Goal: Task Accomplishment & Management: Complete application form

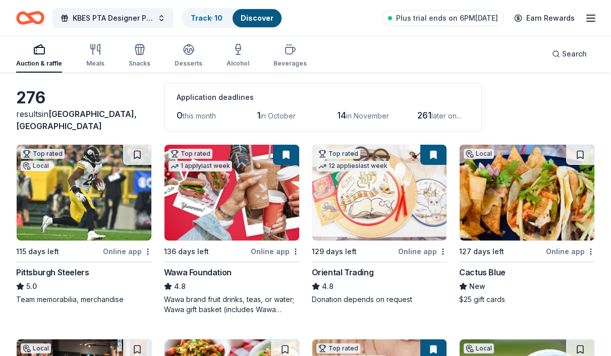
scroll to position [42, 0]
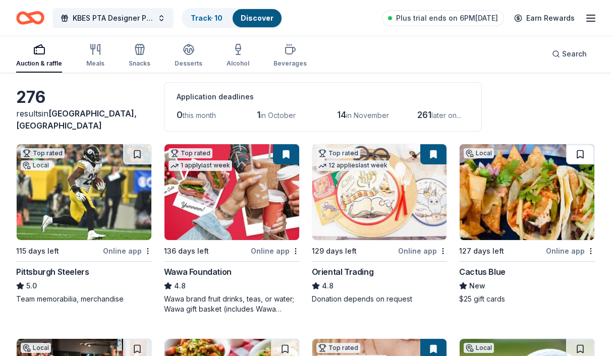
click at [580, 155] on button at bounding box center [580, 154] width 28 height 20
click at [439, 153] on button at bounding box center [433, 154] width 26 height 20
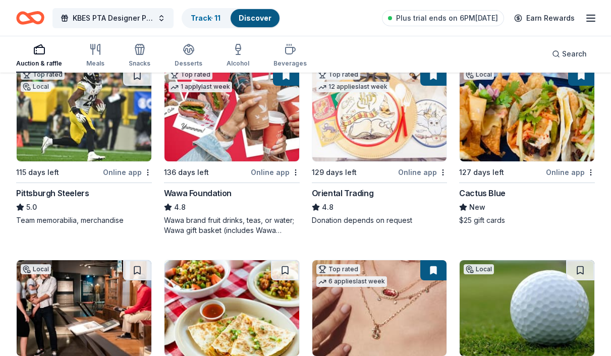
scroll to position [112, 0]
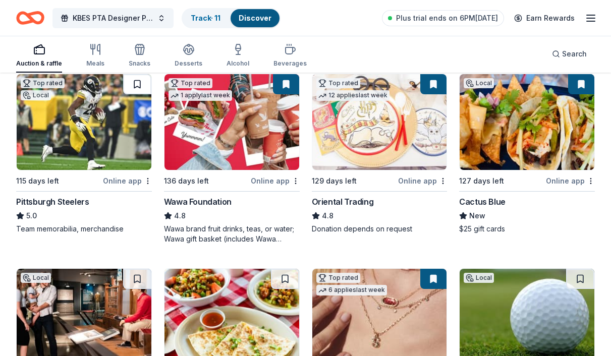
click at [135, 86] on button at bounding box center [137, 84] width 28 height 20
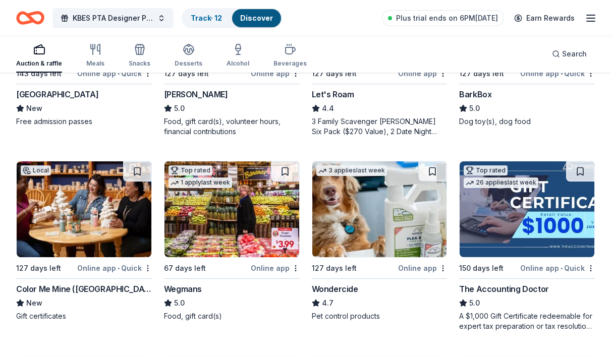
scroll to position [611, 0]
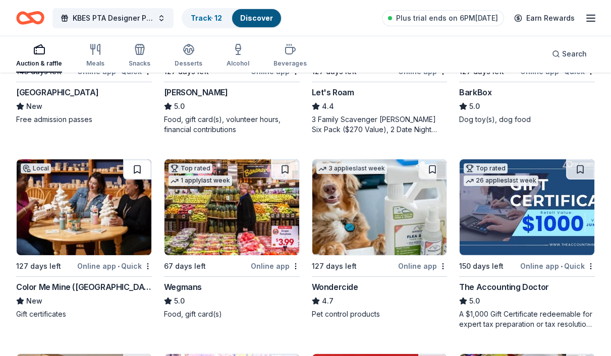
click at [129, 173] on button at bounding box center [137, 169] width 28 height 20
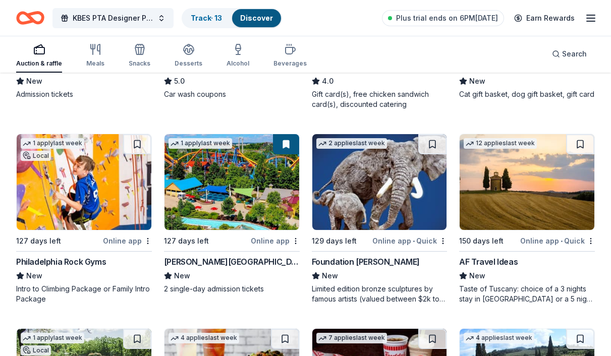
scroll to position [1027, 0]
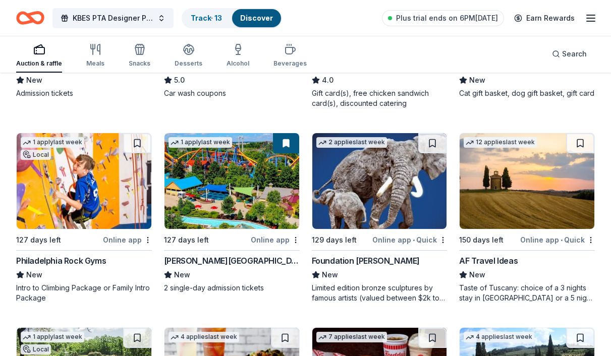
click at [227, 261] on div "Dorney Park & Wildwater Kingdom" at bounding box center [232, 261] width 136 height 12
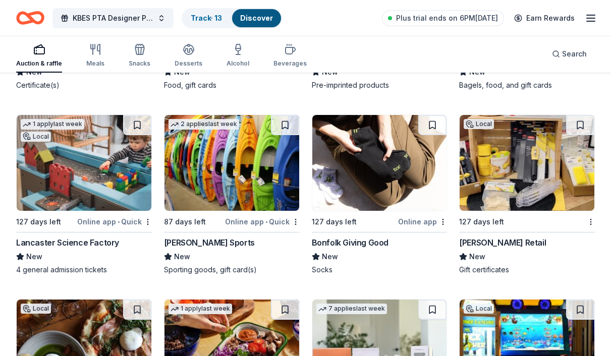
scroll to position [2954, 0]
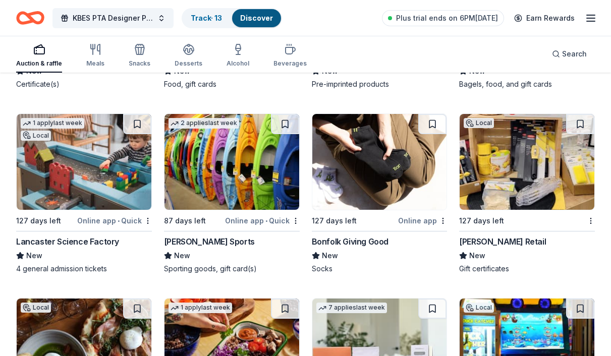
click at [228, 193] on img at bounding box center [232, 162] width 135 height 96
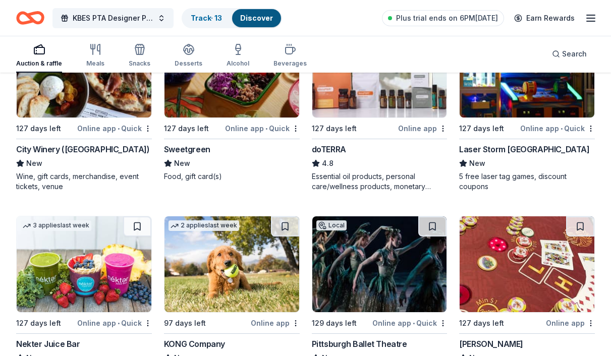
scroll to position [3209, 0]
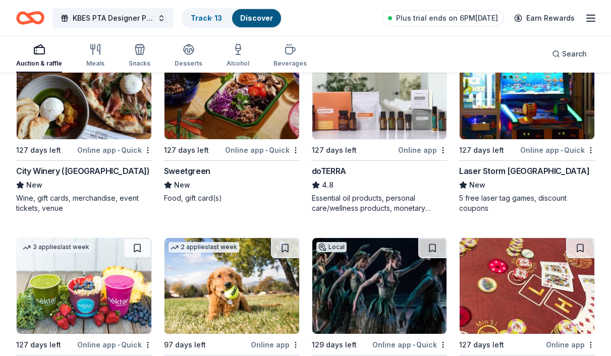
click at [335, 168] on div "doTERRA" at bounding box center [329, 171] width 34 height 12
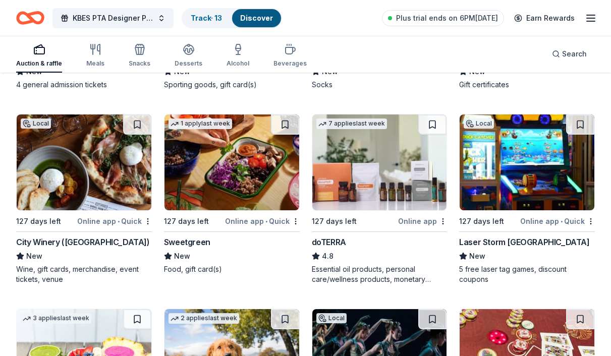
scroll to position [3135, 0]
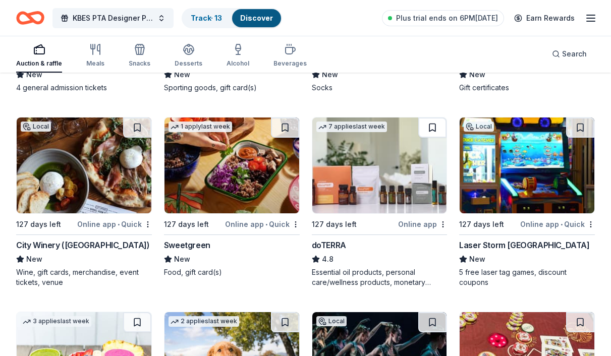
click at [435, 125] on button at bounding box center [432, 128] width 28 height 20
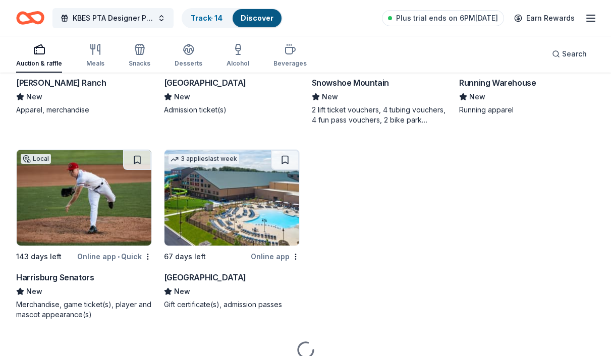
scroll to position [4270, 0]
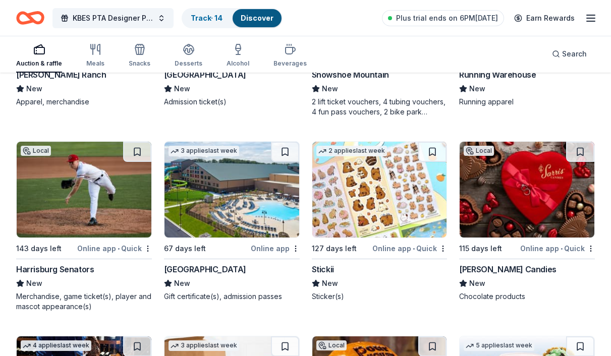
click at [198, 270] on div "Great Wolf Lodge" at bounding box center [205, 269] width 82 height 12
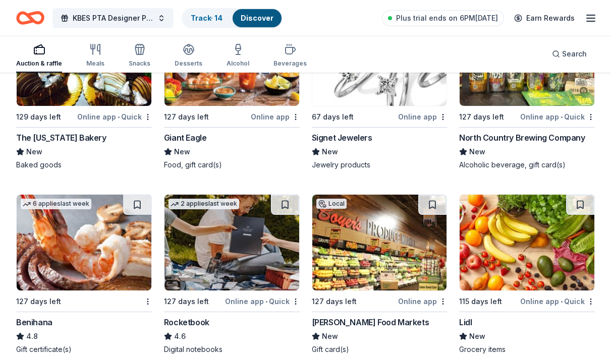
scroll to position [5001, 0]
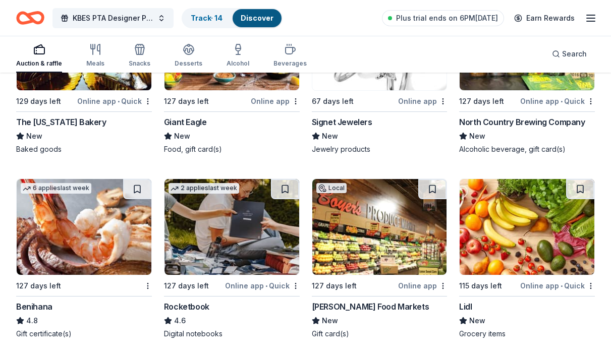
click at [492, 123] on div "North Country Brewing Company" at bounding box center [522, 122] width 126 height 12
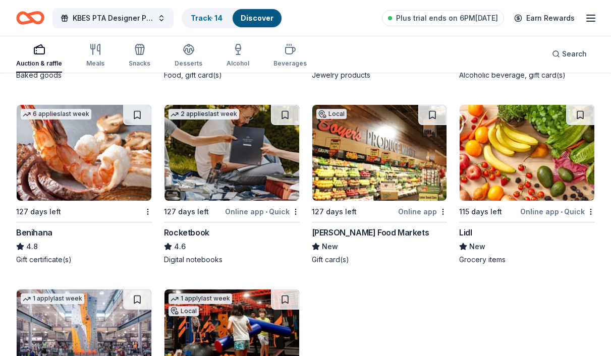
scroll to position [5078, 0]
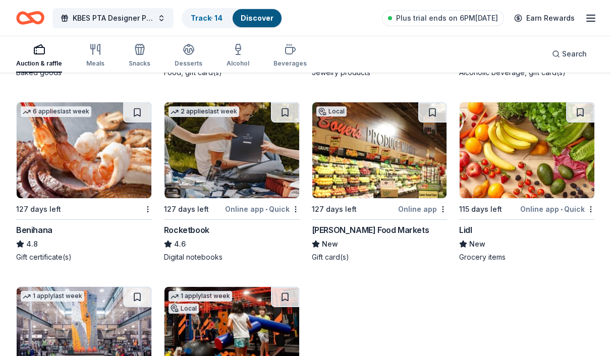
click at [194, 228] on div "Rocketbook" at bounding box center [186, 230] width 45 height 12
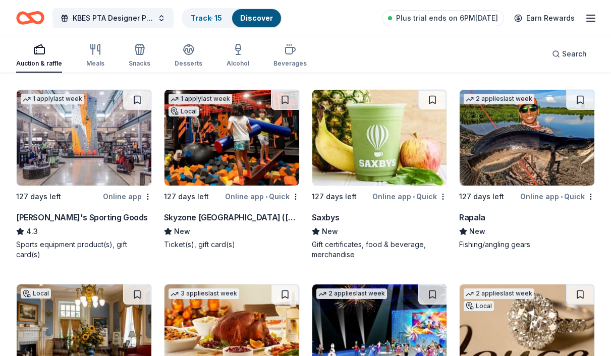
scroll to position [5277, 0]
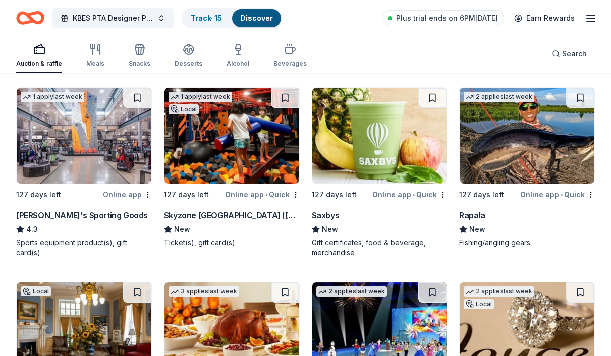
click at [72, 146] on img at bounding box center [84, 136] width 135 height 96
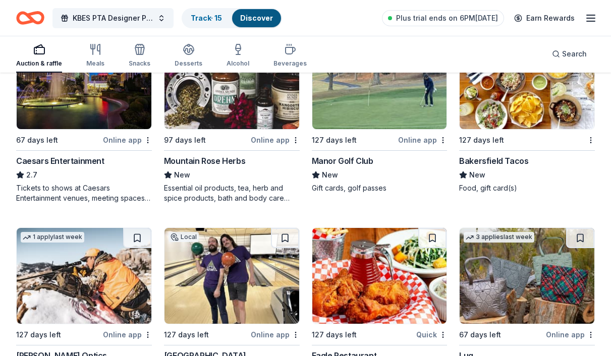
scroll to position [5701, 0]
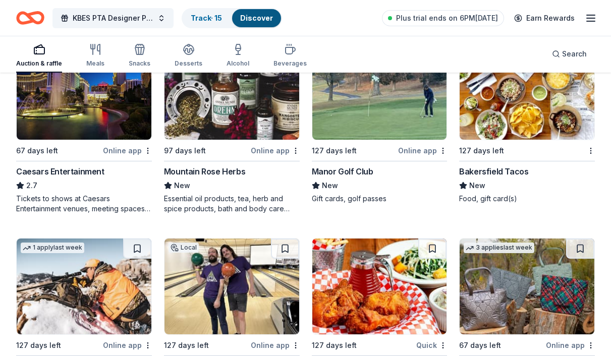
click at [207, 172] on div "Mountain Rose Herbs" at bounding box center [204, 172] width 81 height 12
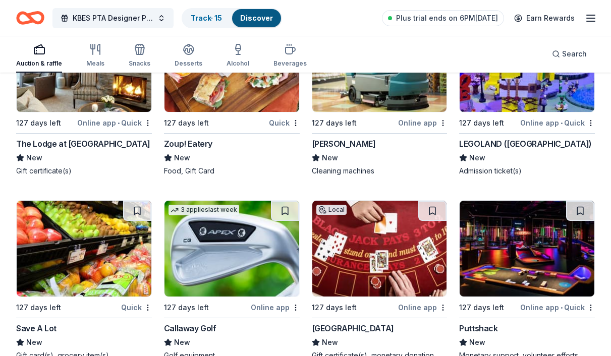
scroll to position [7247, 0]
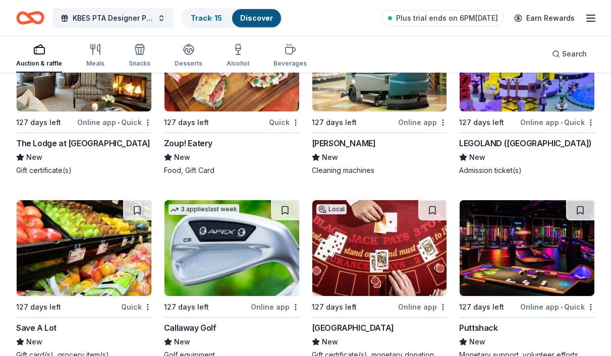
click at [485, 141] on div "LEGOLAND (Philadelphia)" at bounding box center [525, 143] width 133 height 12
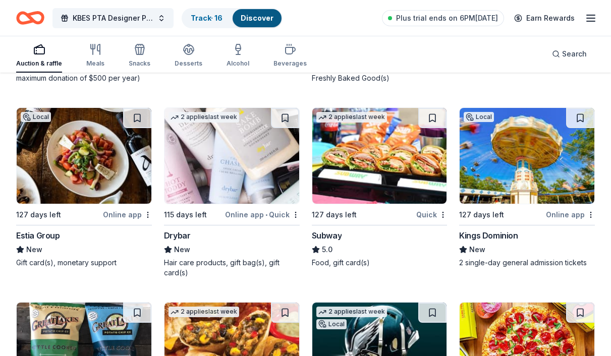
scroll to position [8304, 0]
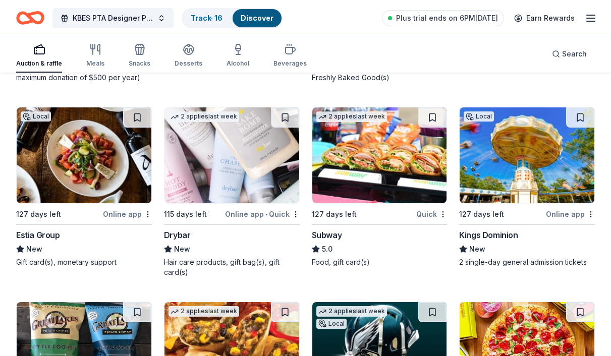
click at [223, 195] on img at bounding box center [232, 155] width 135 height 96
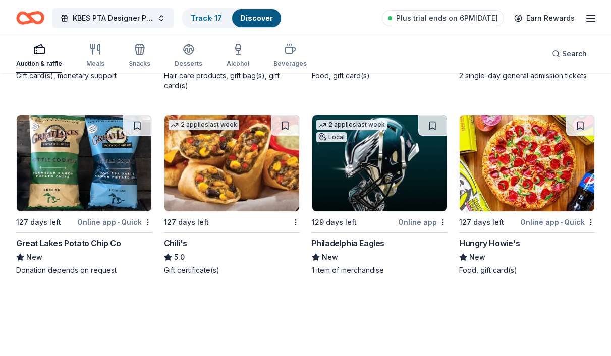
scroll to position [8491, 0]
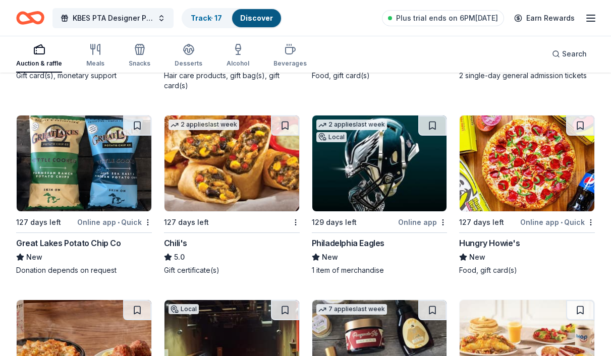
click at [356, 239] on div "Philadelphia Eagles" at bounding box center [348, 243] width 73 height 12
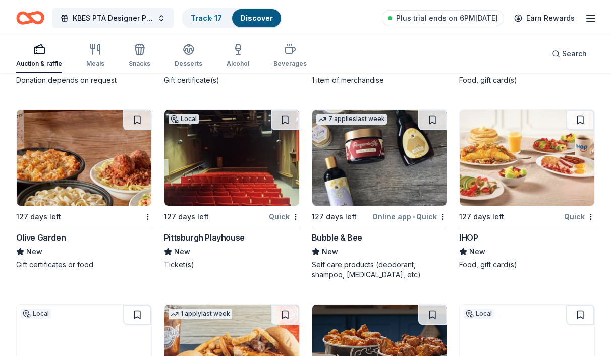
scroll to position [8681, 0]
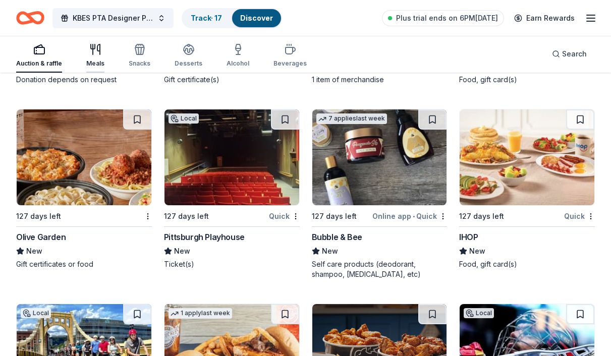
click at [94, 54] on icon "button" at bounding box center [95, 49] width 12 height 12
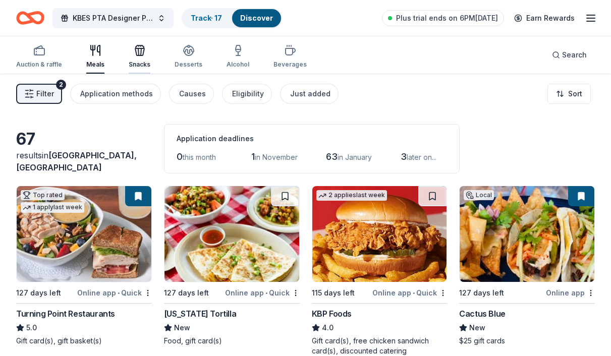
click at [135, 58] on div "Snacks" at bounding box center [140, 56] width 22 height 24
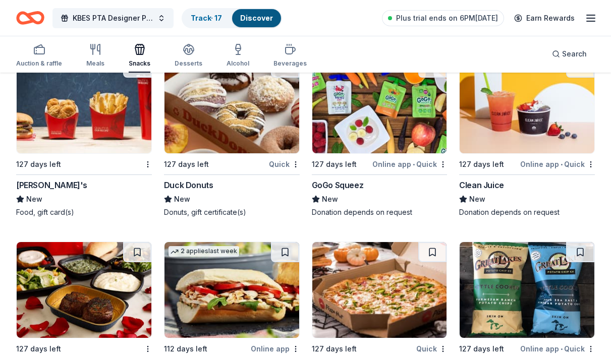
scroll to position [1657, 0]
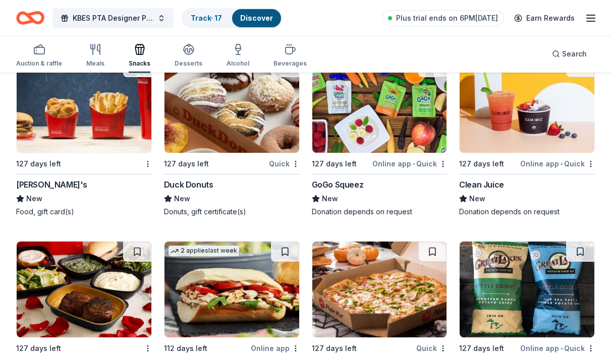
click at [366, 132] on img at bounding box center [379, 105] width 135 height 96
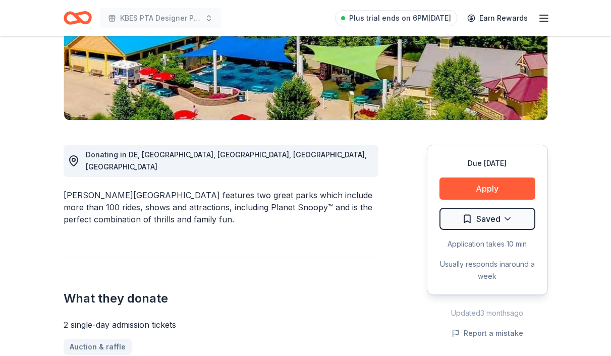
scroll to position [194, 0]
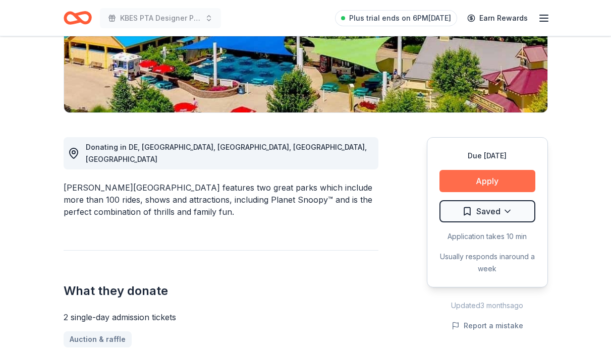
click at [478, 182] on button "Apply" at bounding box center [488, 181] width 96 height 22
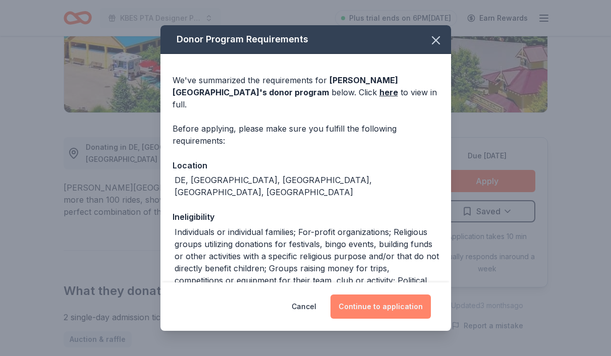
click at [374, 308] on button "Continue to application" at bounding box center [381, 307] width 100 height 24
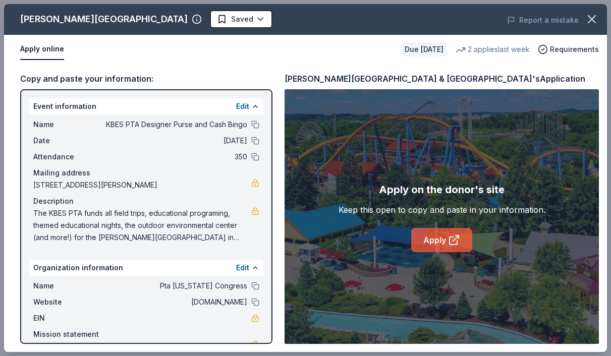
click at [448, 247] on link "Apply" at bounding box center [441, 240] width 61 height 24
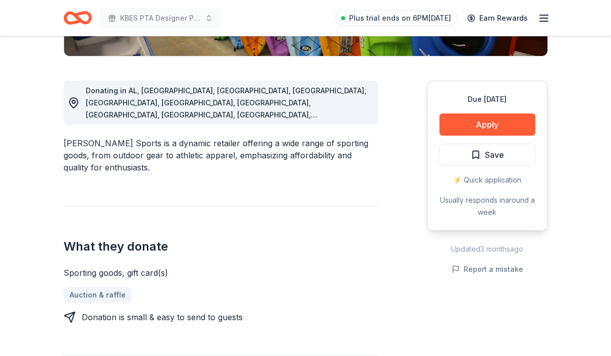
scroll to position [252, 0]
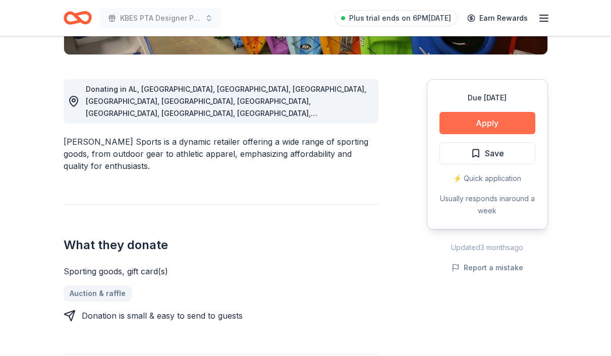
click at [469, 122] on button "Apply" at bounding box center [488, 123] width 96 height 22
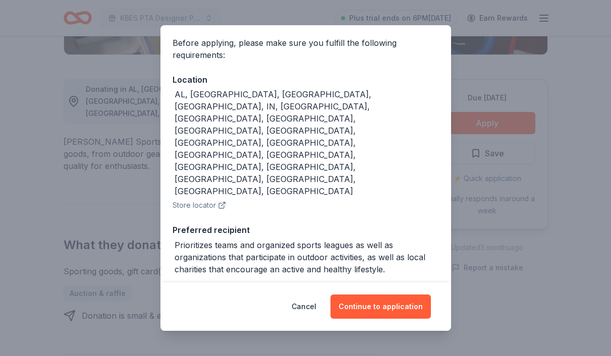
scroll to position [76, 0]
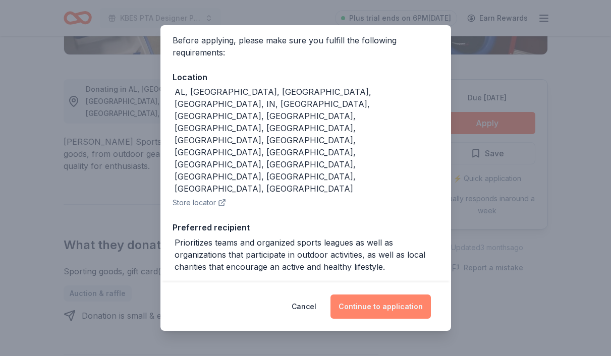
click at [384, 306] on button "Continue to application" at bounding box center [381, 307] width 100 height 24
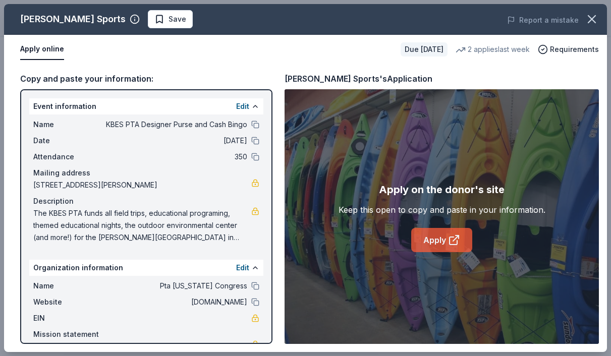
click at [440, 240] on link "Apply" at bounding box center [441, 240] width 61 height 24
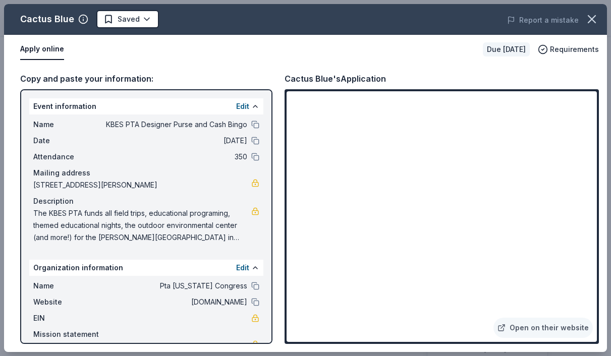
scroll to position [371, 0]
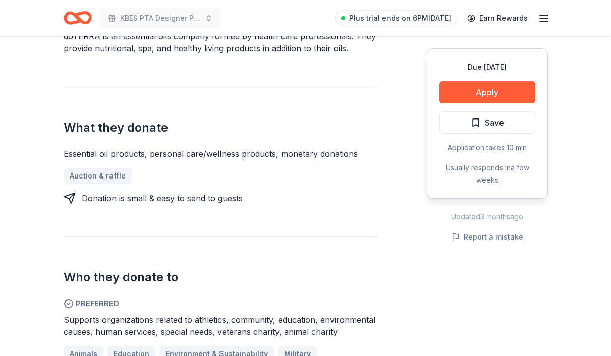
scroll to position [334, 0]
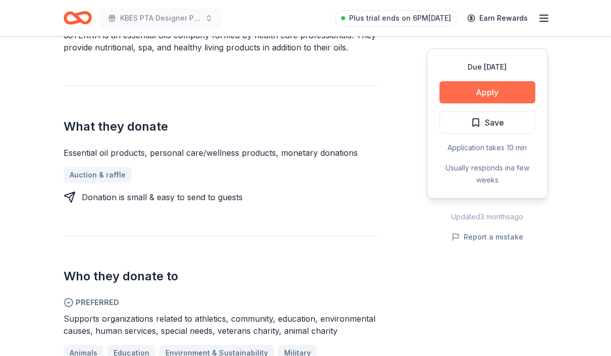
click at [496, 87] on button "Apply" at bounding box center [488, 92] width 96 height 22
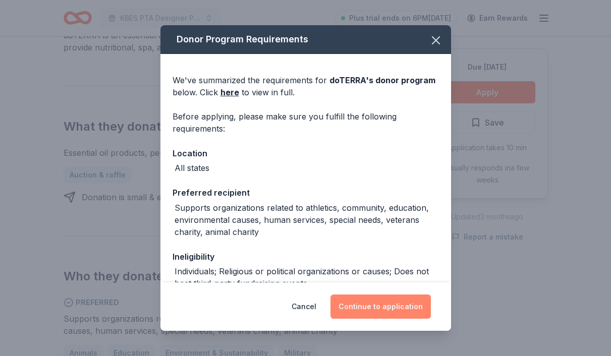
click at [370, 305] on button "Continue to application" at bounding box center [381, 307] width 100 height 24
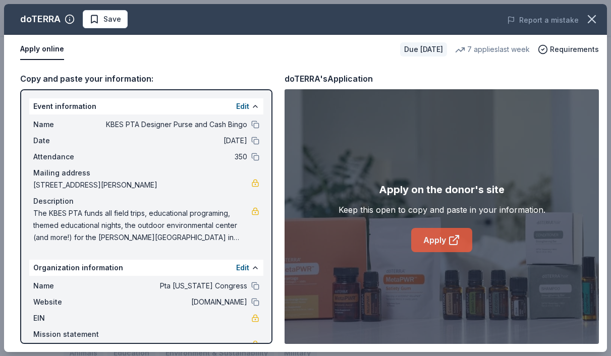
click at [428, 238] on link "Apply" at bounding box center [441, 240] width 61 height 24
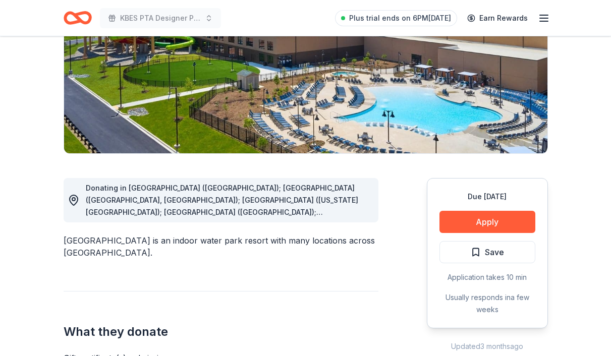
scroll to position [238, 0]
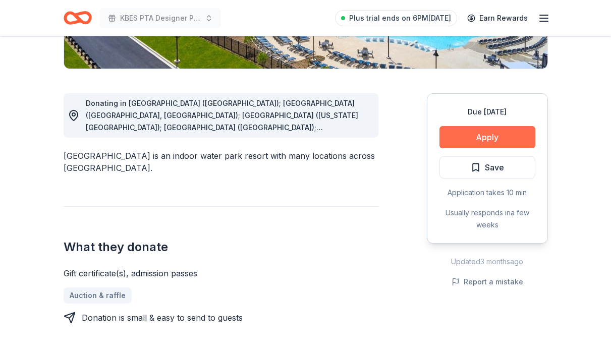
click at [483, 136] on button "Apply" at bounding box center [488, 137] width 96 height 22
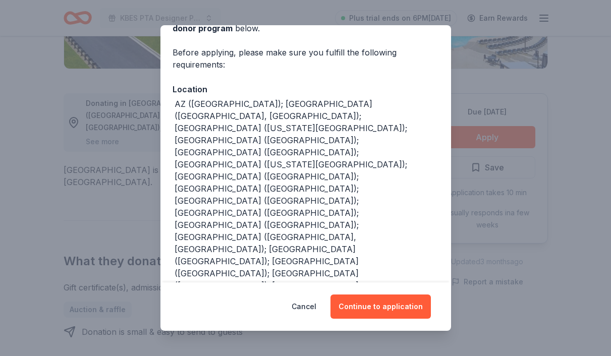
scroll to position [87, 0]
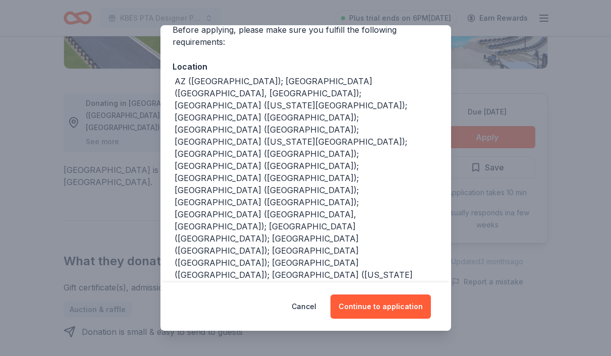
click at [519, 105] on div "Donor Program Requirements We've summarized the requirements for Great Wolf Lod…" at bounding box center [305, 178] width 611 height 356
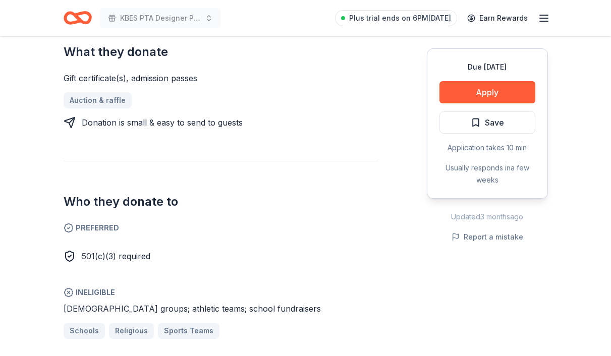
scroll to position [448, 0]
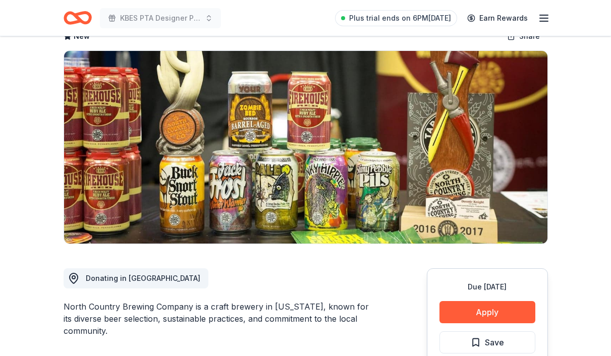
scroll to position [62, 0]
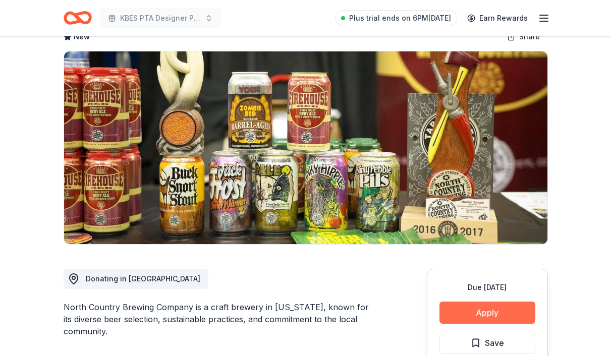
click at [479, 317] on button "Apply" at bounding box center [488, 313] width 96 height 22
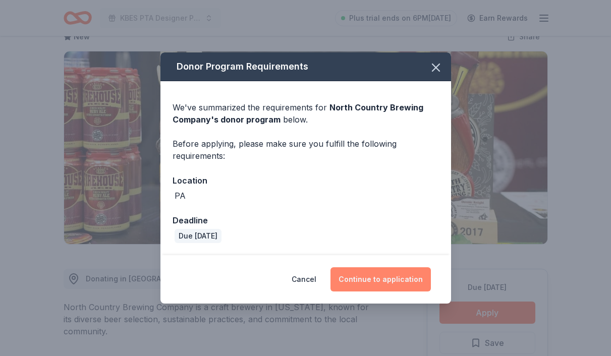
click at [368, 280] on button "Continue to application" at bounding box center [381, 279] width 100 height 24
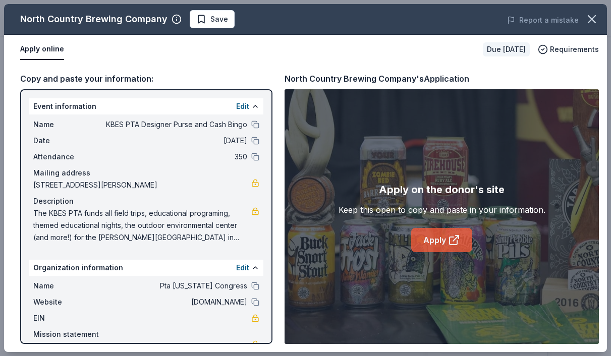
click at [444, 241] on link "Apply" at bounding box center [441, 240] width 61 height 24
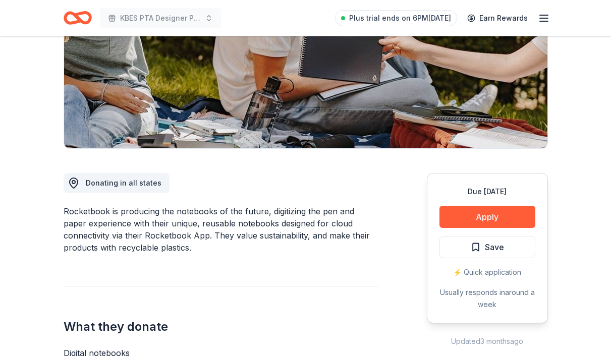
scroll to position [236, 0]
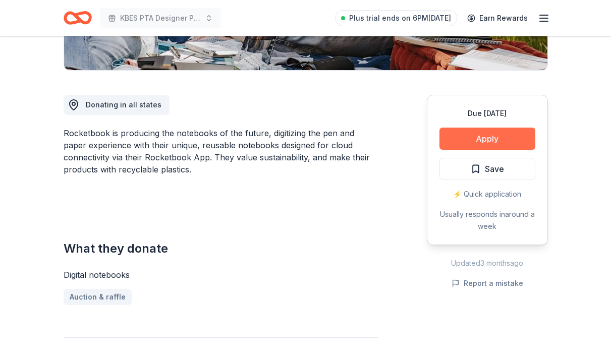
click at [477, 145] on button "Apply" at bounding box center [488, 139] width 96 height 22
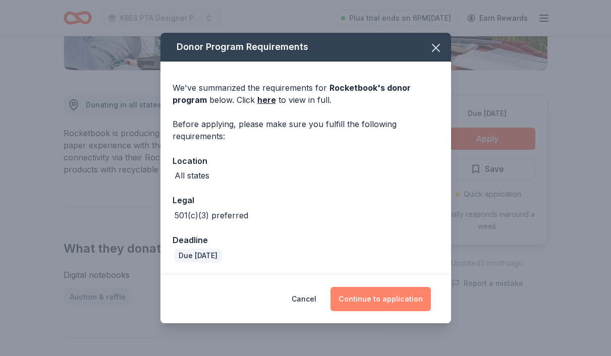
click at [373, 298] on button "Continue to application" at bounding box center [381, 299] width 100 height 24
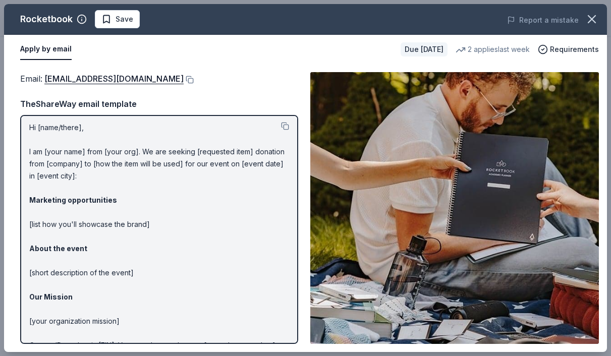
scroll to position [0, 0]
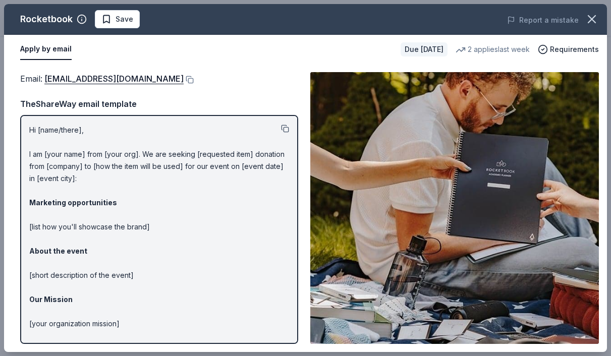
click at [284, 126] on button at bounding box center [285, 129] width 8 height 8
click at [194, 77] on button at bounding box center [189, 80] width 10 height 8
click at [118, 19] on span "Save" at bounding box center [125, 19] width 18 height 12
click at [595, 19] on icon "button" at bounding box center [592, 19] width 14 height 14
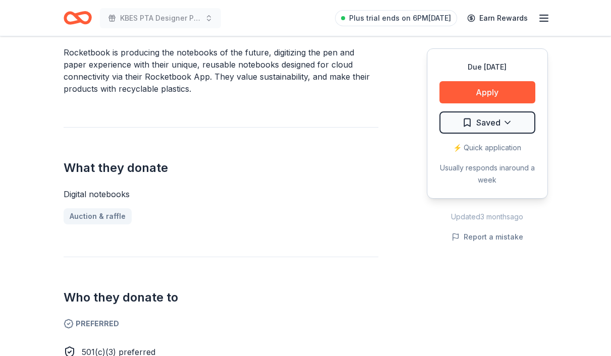
scroll to position [316, 0]
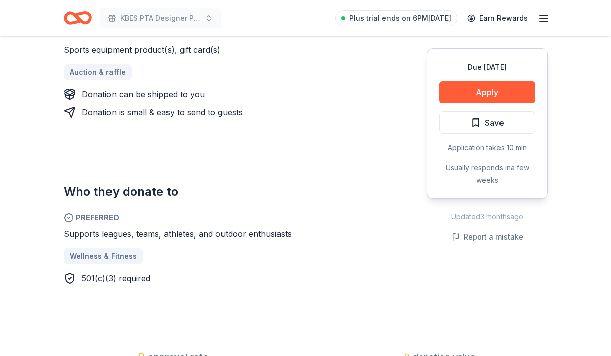
scroll to position [438, 0]
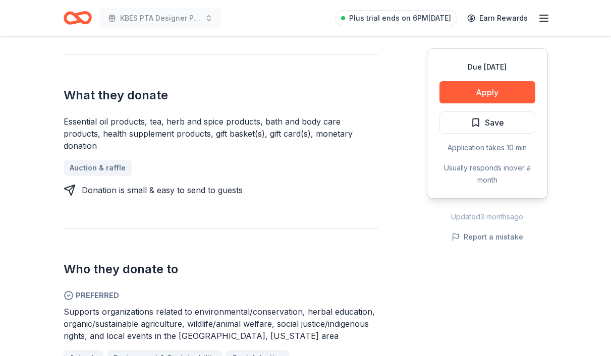
scroll to position [377, 0]
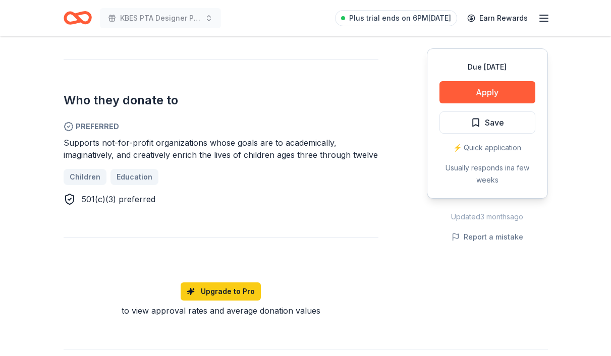
scroll to position [503, 0]
click at [464, 97] on button "Apply" at bounding box center [488, 92] width 96 height 22
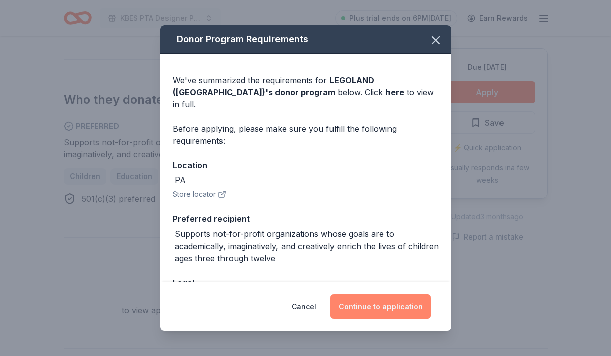
click at [370, 309] on button "Continue to application" at bounding box center [381, 307] width 100 height 24
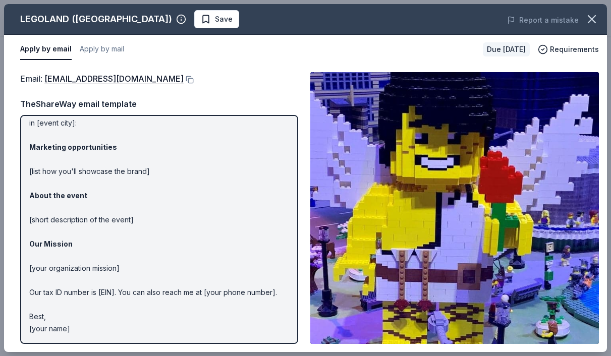
scroll to position [44, 0]
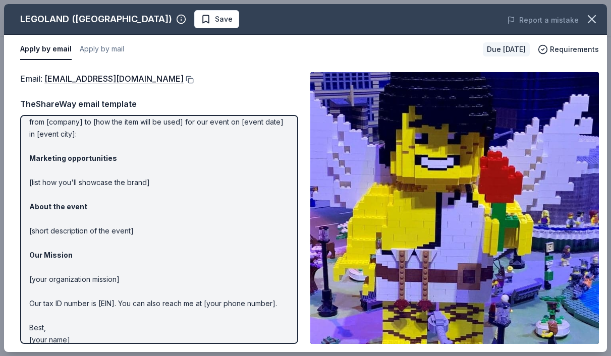
click at [194, 77] on button at bounding box center [189, 80] width 10 height 8
click at [215, 19] on span "Save" at bounding box center [224, 19] width 18 height 12
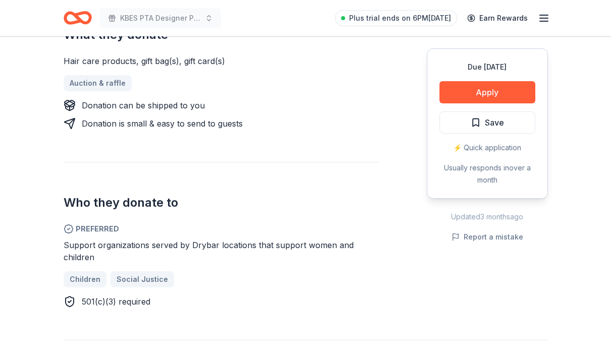
scroll to position [468, 0]
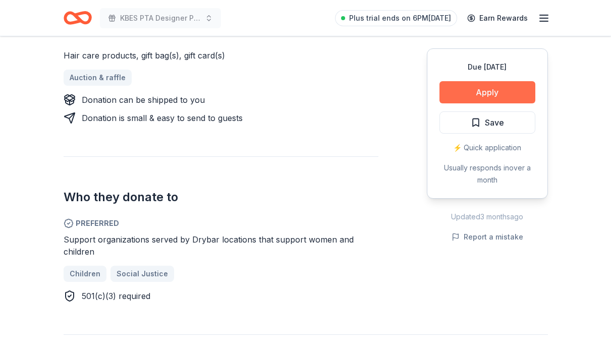
click at [476, 92] on button "Apply" at bounding box center [488, 92] width 96 height 22
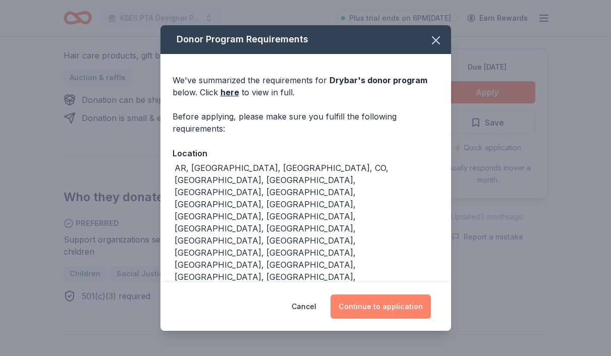
click at [388, 308] on button "Continue to application" at bounding box center [381, 307] width 100 height 24
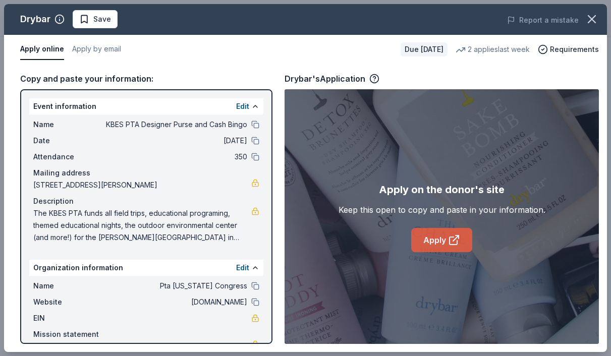
click at [434, 243] on link "Apply" at bounding box center [441, 240] width 61 height 24
click at [100, 22] on span "Save" at bounding box center [102, 19] width 18 height 12
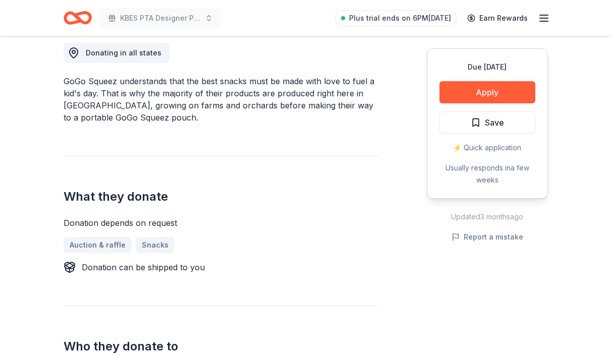
scroll to position [287, 0]
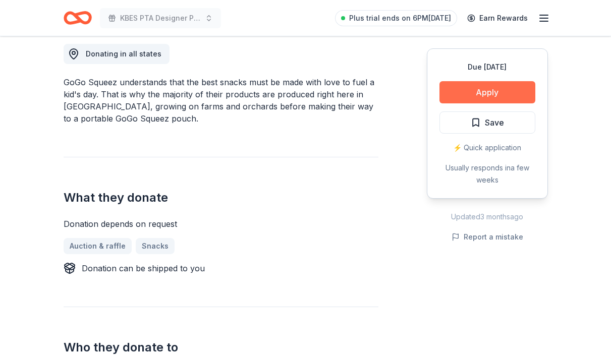
click at [490, 91] on button "Apply" at bounding box center [488, 92] width 96 height 22
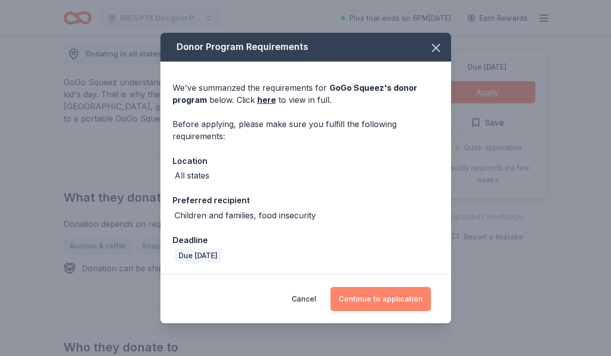
click at [381, 299] on button "Continue to application" at bounding box center [381, 299] width 100 height 24
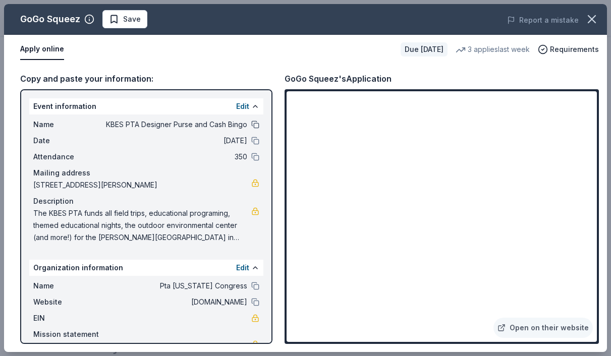
click at [255, 126] on button at bounding box center [255, 125] width 8 height 8
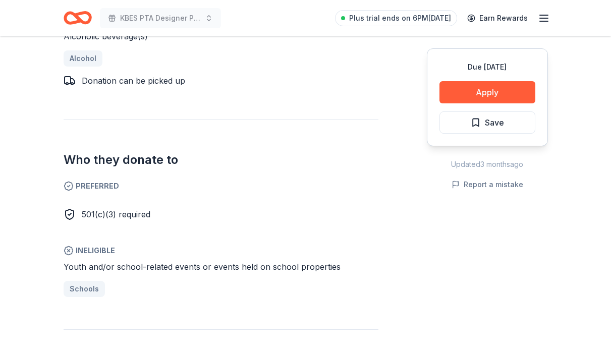
scroll to position [460, 0]
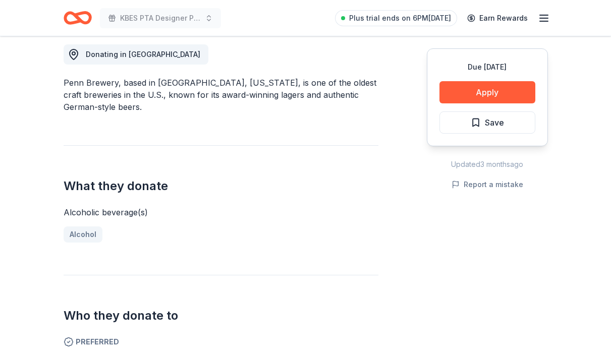
scroll to position [183, 0]
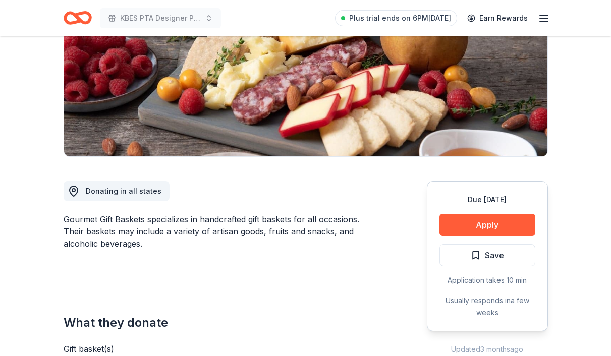
scroll to position [235, 0]
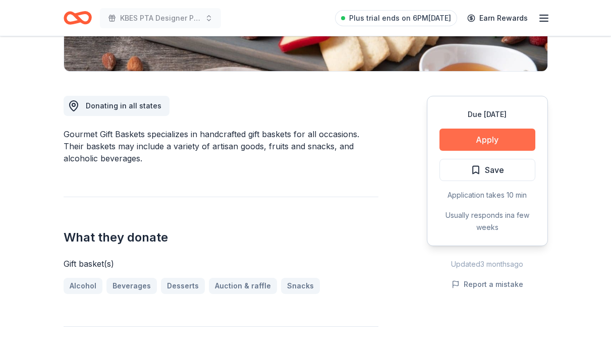
click at [473, 140] on button "Apply" at bounding box center [488, 140] width 96 height 22
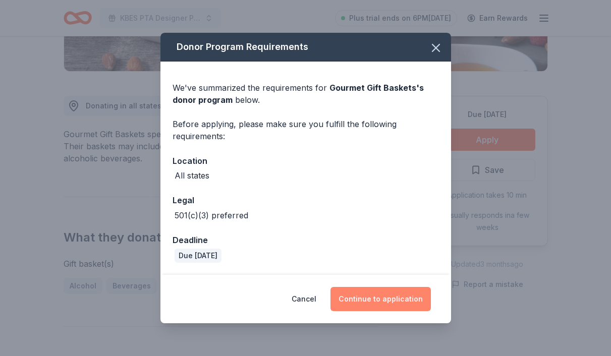
click at [381, 301] on button "Continue to application" at bounding box center [381, 299] width 100 height 24
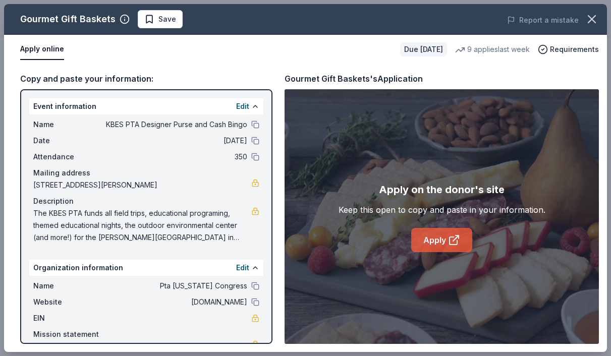
click at [458, 236] on icon at bounding box center [456, 239] width 6 height 6
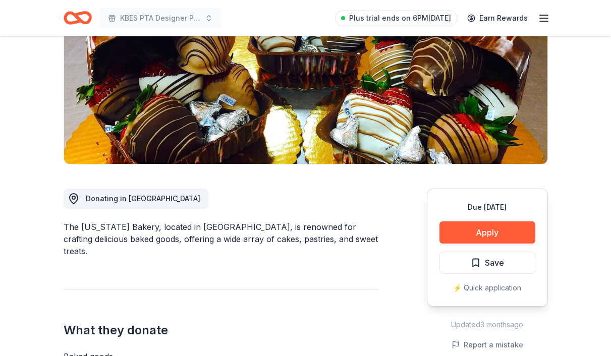
scroll to position [65, 0]
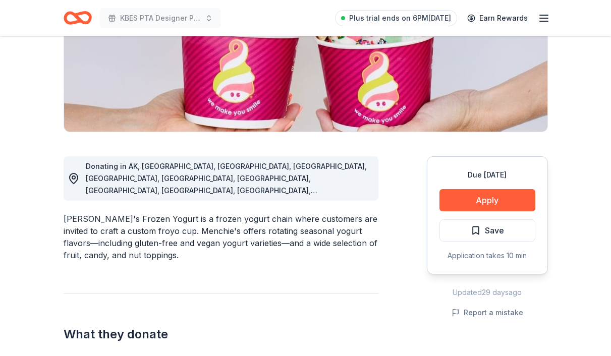
scroll to position [211, 0]
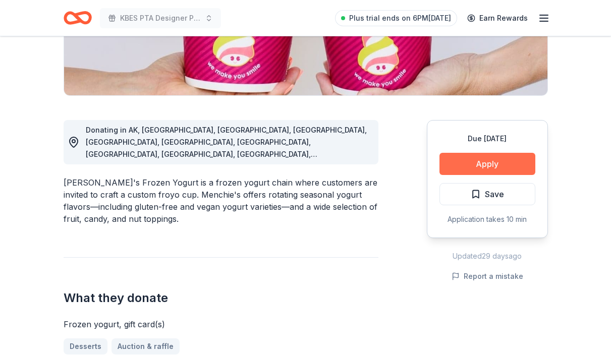
click at [471, 160] on button "Apply" at bounding box center [488, 164] width 96 height 22
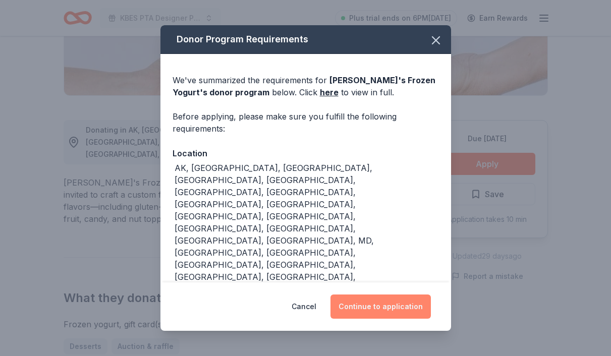
click at [393, 299] on button "Continue to application" at bounding box center [381, 307] width 100 height 24
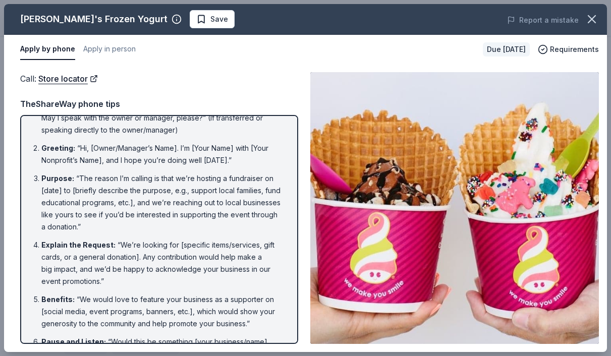
scroll to position [0, 0]
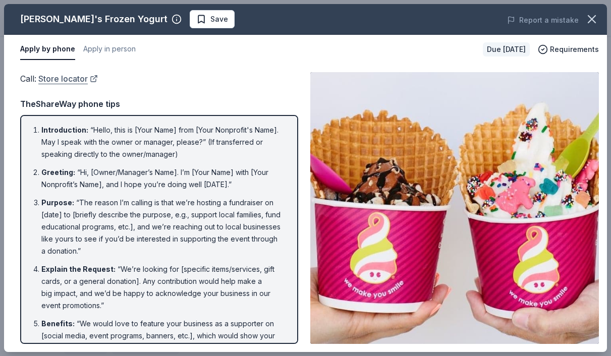
click at [77, 76] on link "Store locator" at bounding box center [68, 78] width 60 height 13
click at [106, 47] on button "Apply in person" at bounding box center [109, 49] width 52 height 21
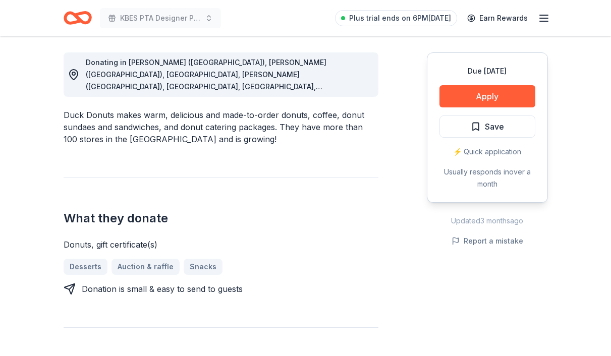
scroll to position [278, 0]
click at [507, 92] on button "Apply" at bounding box center [488, 97] width 96 height 22
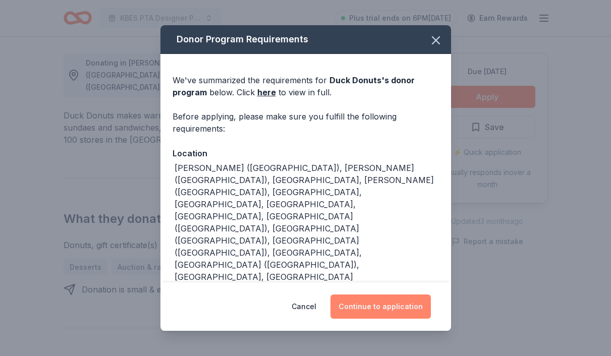
click at [370, 306] on button "Continue to application" at bounding box center [381, 307] width 100 height 24
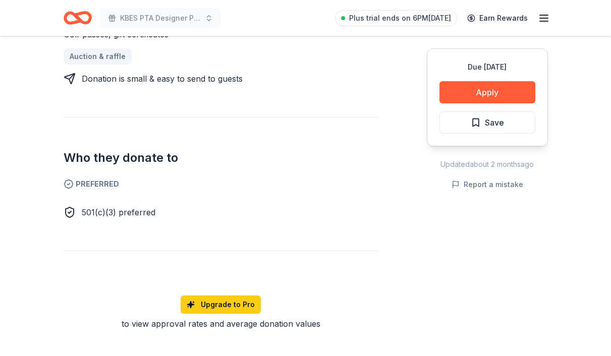
scroll to position [474, 0]
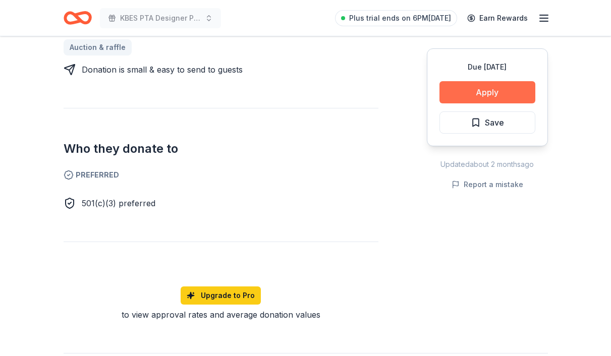
click at [480, 91] on button "Apply" at bounding box center [488, 92] width 96 height 22
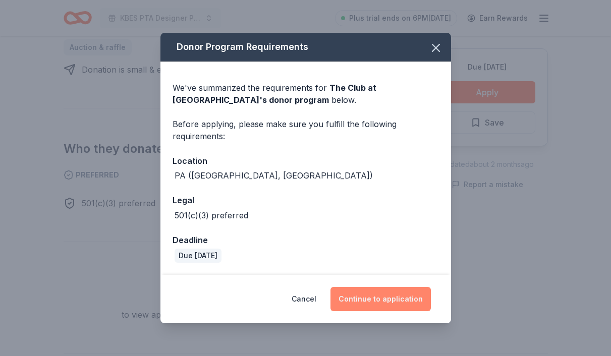
click at [377, 304] on button "Continue to application" at bounding box center [381, 299] width 100 height 24
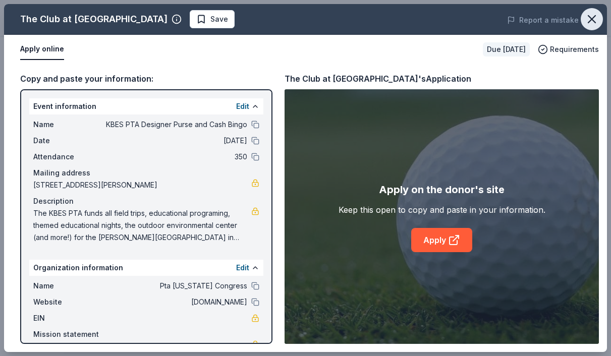
click at [592, 18] on icon "button" at bounding box center [591, 19] width 7 height 7
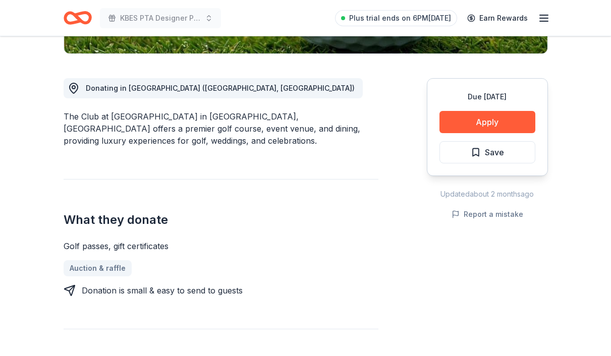
scroll to position [0, 0]
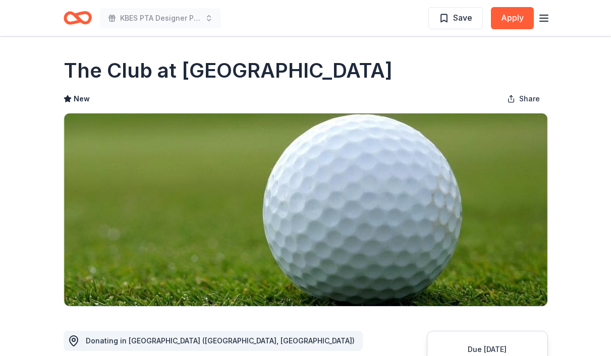
click at [74, 16] on icon "Home" at bounding box center [82, 18] width 16 height 10
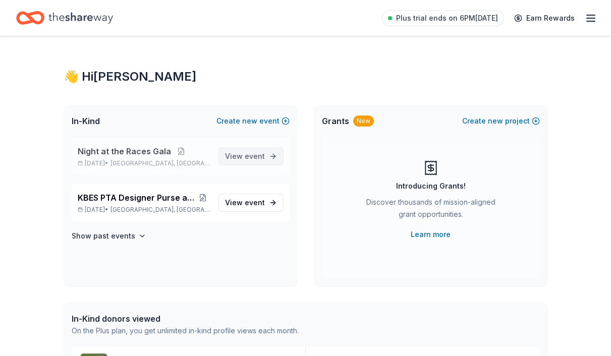
click at [251, 158] on span "event" at bounding box center [255, 156] width 20 height 9
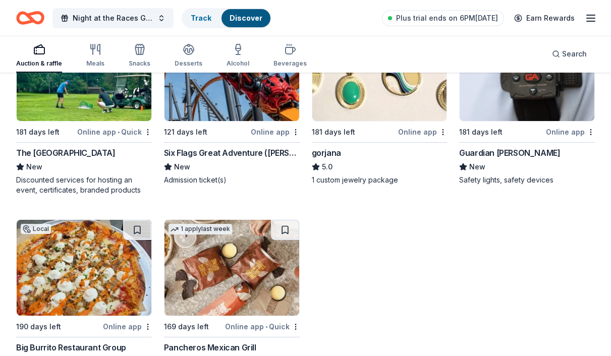
scroll to position [2283, 0]
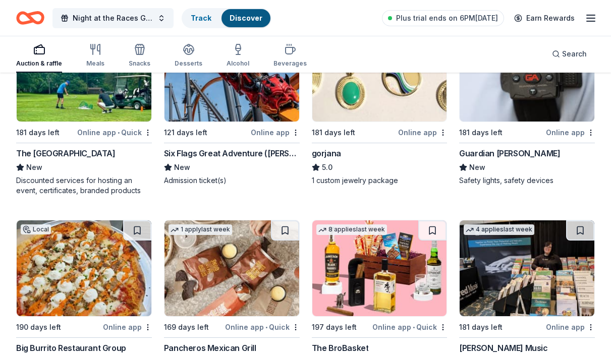
click at [76, 153] on div "The Shawnee Inn and Golf Resort" at bounding box center [65, 153] width 99 height 12
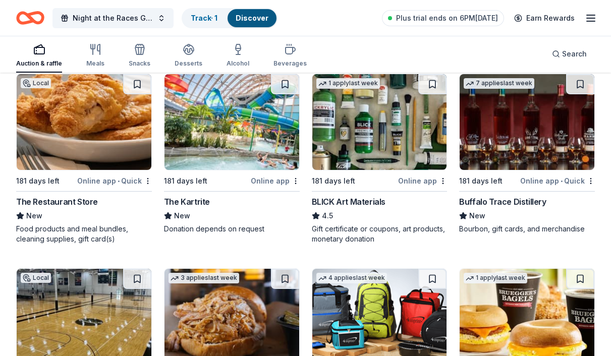
scroll to position [2610, 0]
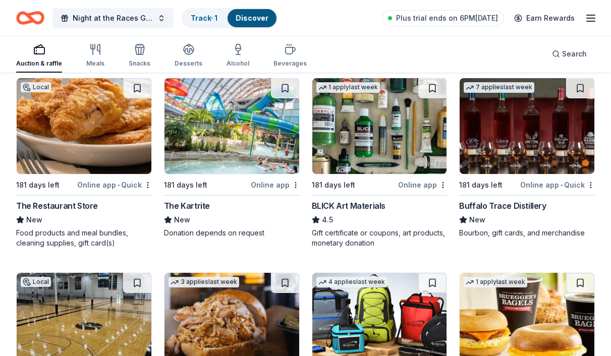
click at [509, 206] on div "Buffalo Trace Distillery" at bounding box center [502, 206] width 87 height 12
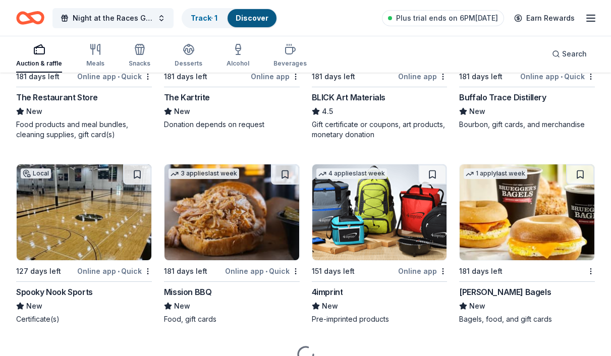
scroll to position [2721, 0]
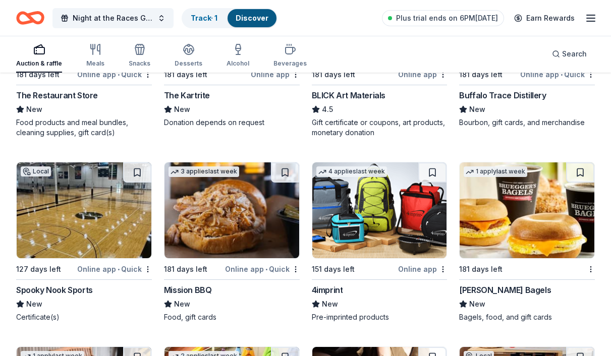
click at [333, 291] on div "4imprint" at bounding box center [327, 290] width 31 height 12
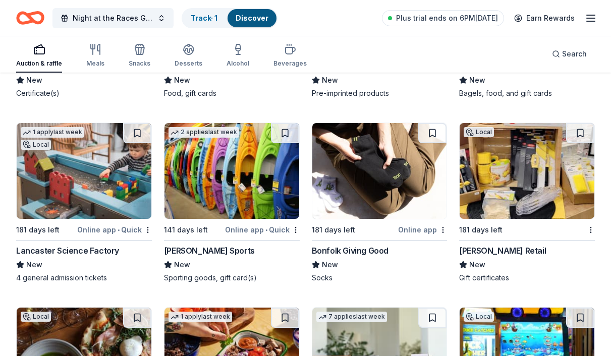
scroll to position [2946, 0]
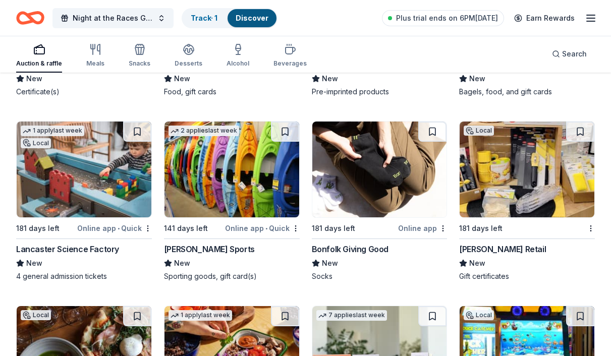
click at [497, 247] on div "Calvert Retail" at bounding box center [502, 249] width 87 height 12
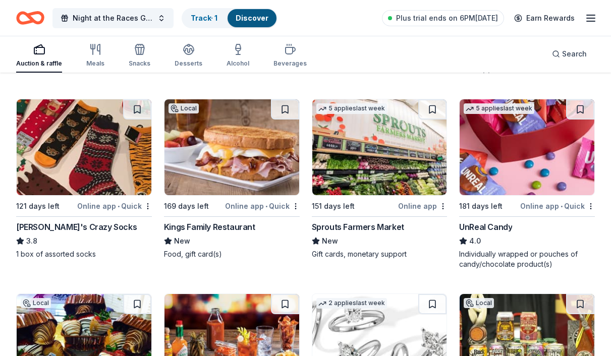
scroll to position [4703, 0]
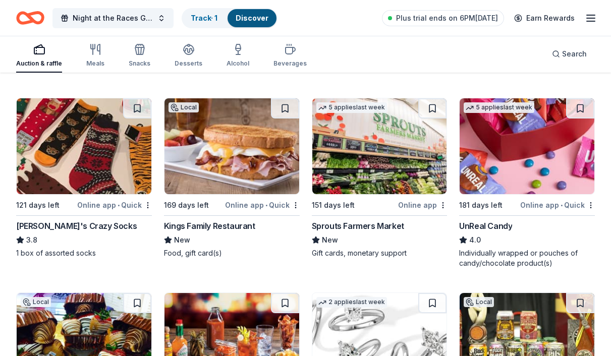
click at [76, 227] on div "John's Crazy Socks" at bounding box center [76, 226] width 121 height 12
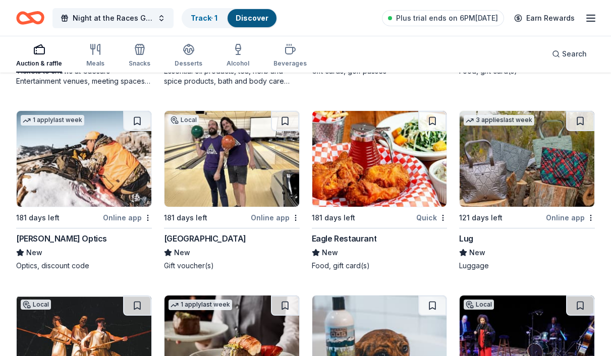
scroll to position [5830, 0]
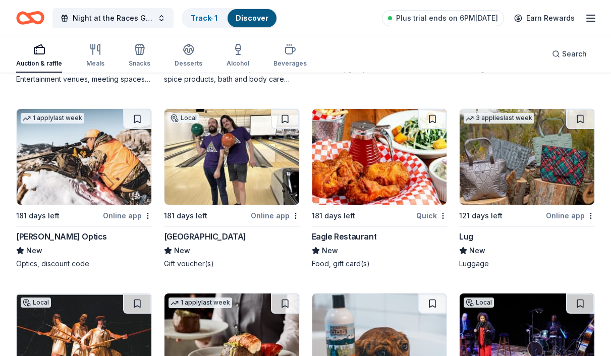
click at [469, 236] on div "Lug" at bounding box center [466, 237] width 14 height 12
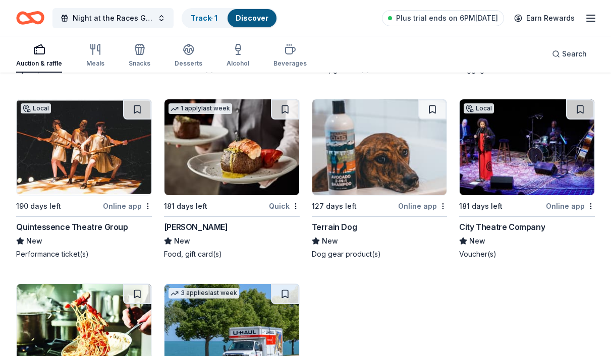
scroll to position [6021, 0]
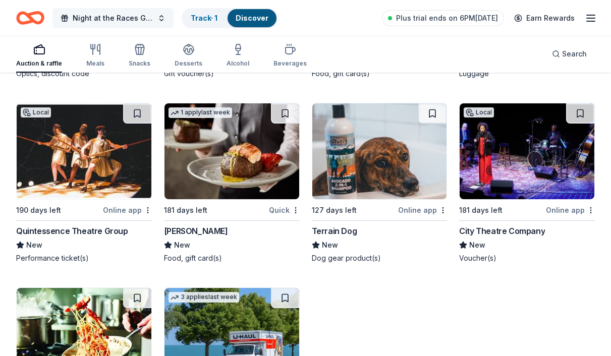
click at [156, 19] on button "Night at the Races Gala" at bounding box center [112, 18] width 121 height 20
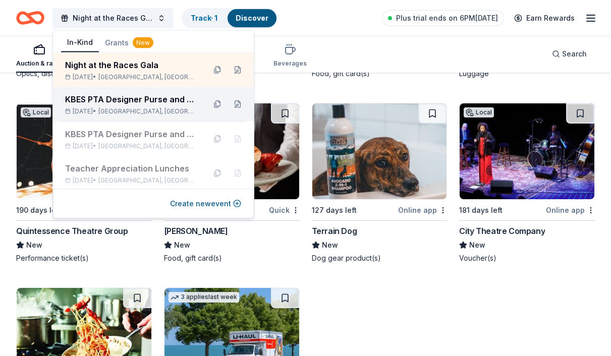
click at [163, 94] on div "KBES PTA Designer Purse and Cash Bingo" at bounding box center [131, 99] width 132 height 12
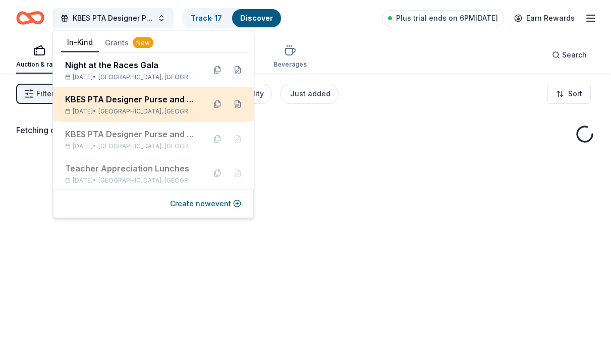
click at [159, 108] on div "Feb 22, 2026 • Nazareth, PA" at bounding box center [131, 111] width 132 height 8
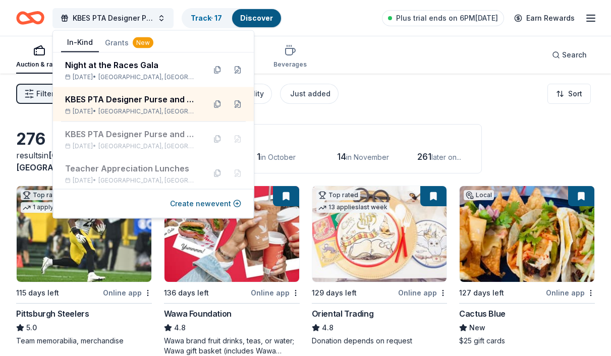
click at [380, 78] on div "Filter 2 Application methods Causes Eligibility Just added Sort" at bounding box center [305, 94] width 611 height 40
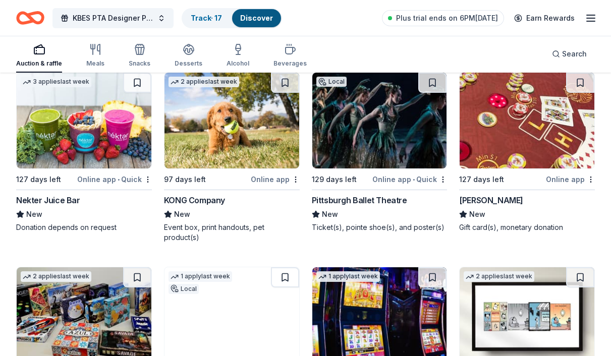
scroll to position [3371, 0]
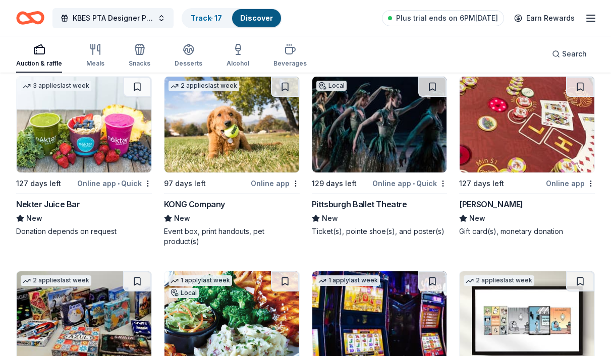
click at [478, 205] on div "Boyd Gaming" at bounding box center [491, 204] width 64 height 12
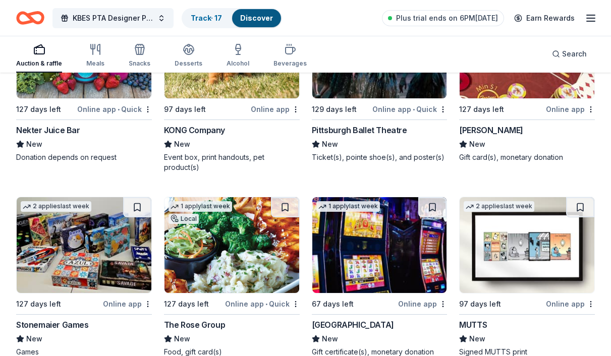
scroll to position [3473, 0]
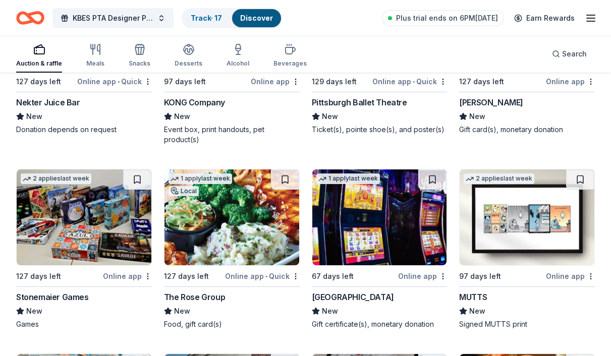
click at [367, 237] on img at bounding box center [379, 218] width 135 height 96
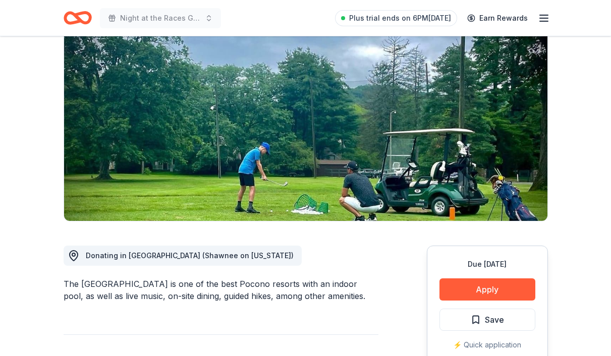
scroll to position [284, 0]
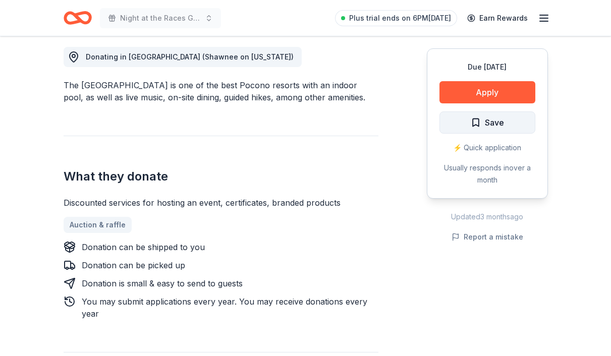
click at [455, 115] on button "Save" at bounding box center [488, 123] width 96 height 22
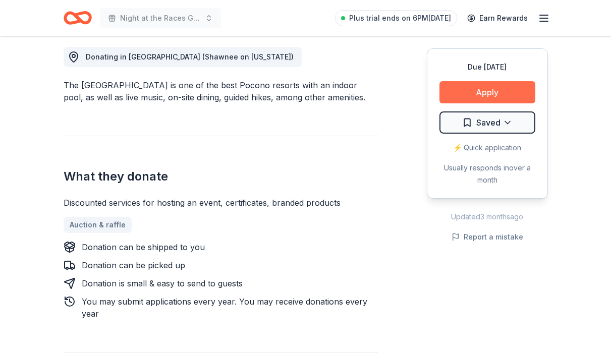
click at [458, 102] on button "Apply" at bounding box center [488, 92] width 96 height 22
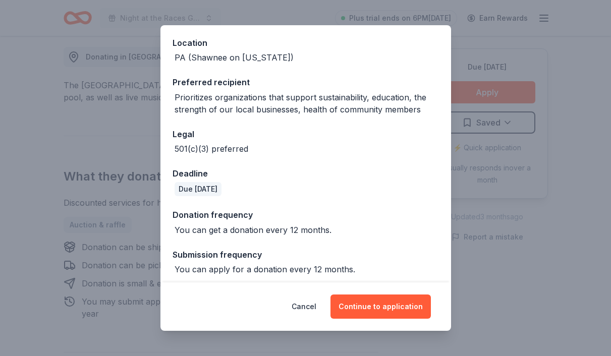
scroll to position [115, 0]
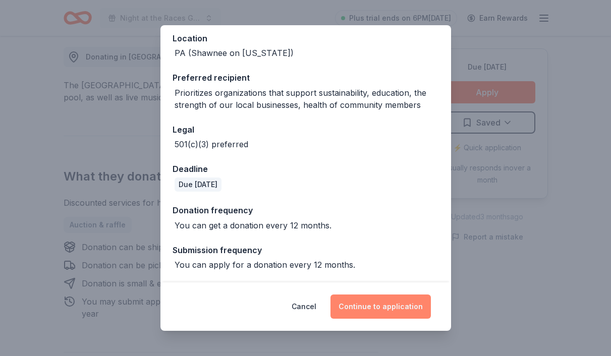
click at [385, 301] on button "Continue to application" at bounding box center [381, 307] width 100 height 24
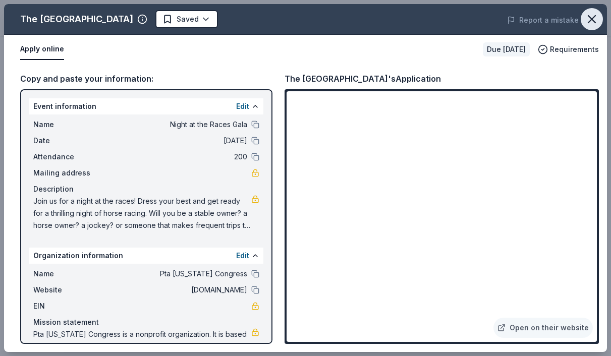
click at [595, 18] on icon "button" at bounding box center [592, 19] width 14 height 14
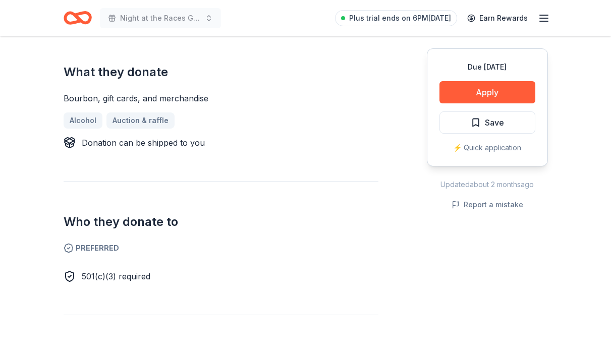
scroll to position [367, 0]
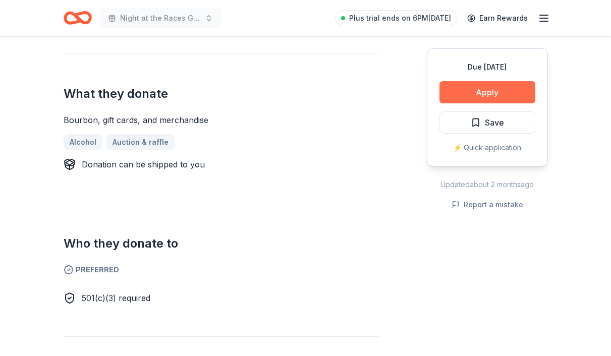
click at [496, 88] on button "Apply" at bounding box center [488, 92] width 96 height 22
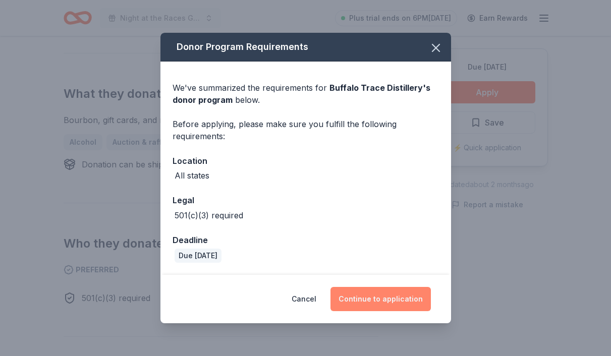
click at [387, 293] on button "Continue to application" at bounding box center [381, 299] width 100 height 24
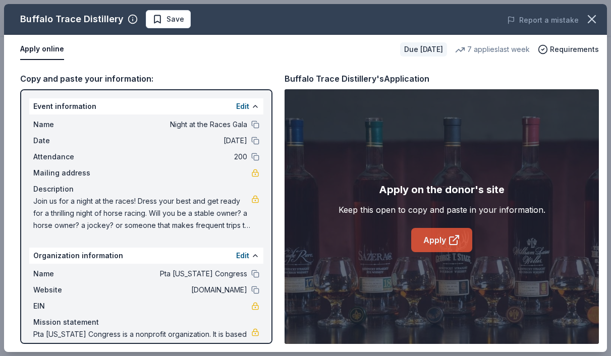
click at [447, 241] on link "Apply" at bounding box center [441, 240] width 61 height 24
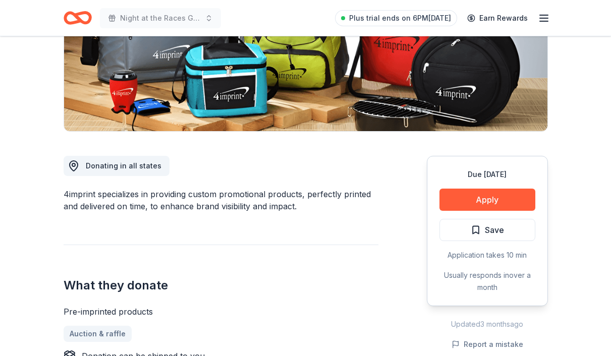
scroll to position [120, 0]
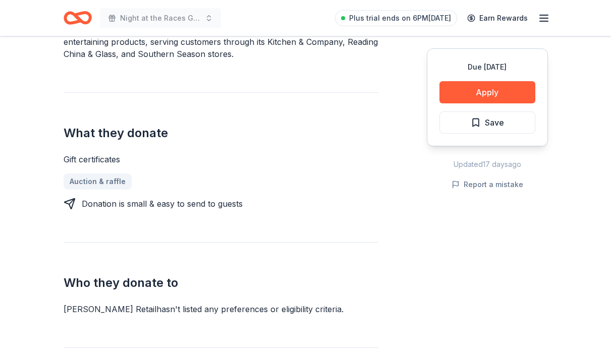
scroll to position [380, 0]
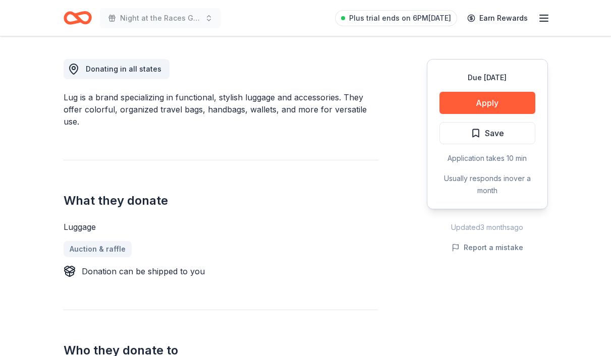
scroll to position [275, 0]
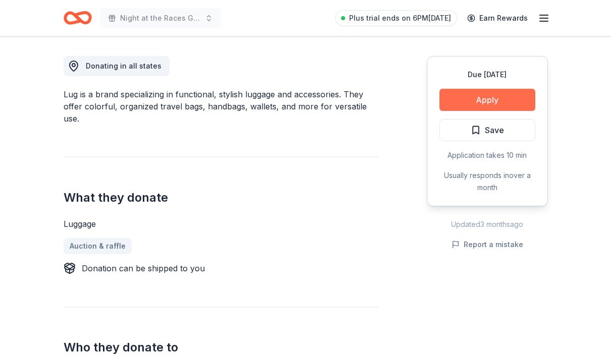
click at [508, 94] on button "Apply" at bounding box center [488, 100] width 96 height 22
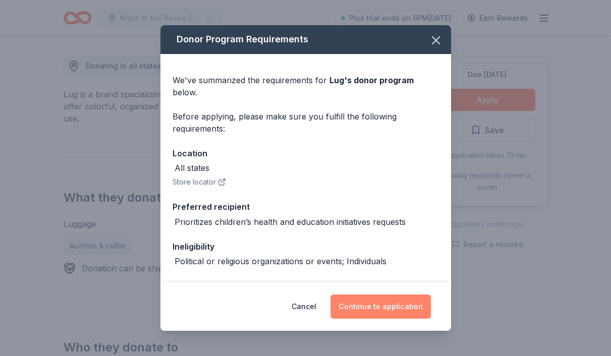
click at [392, 309] on button "Continue to application" at bounding box center [381, 307] width 100 height 24
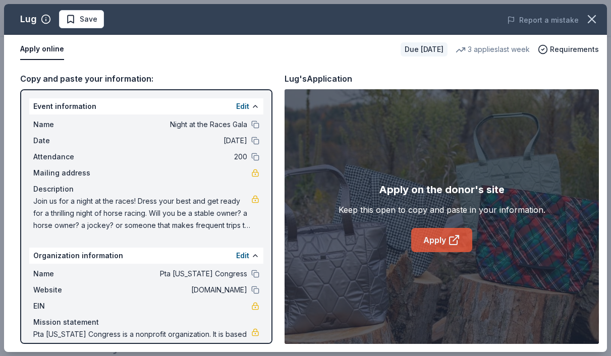
click at [433, 239] on link "Apply" at bounding box center [441, 240] width 61 height 24
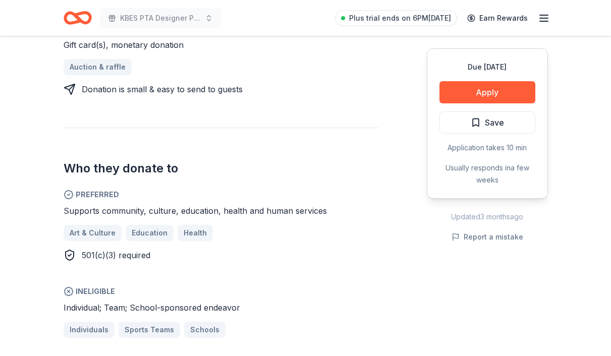
scroll to position [482, 0]
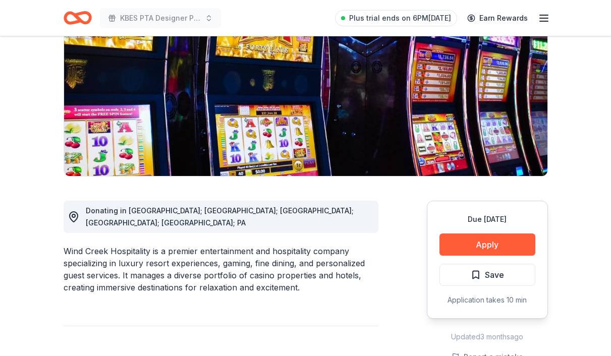
scroll to position [134, 0]
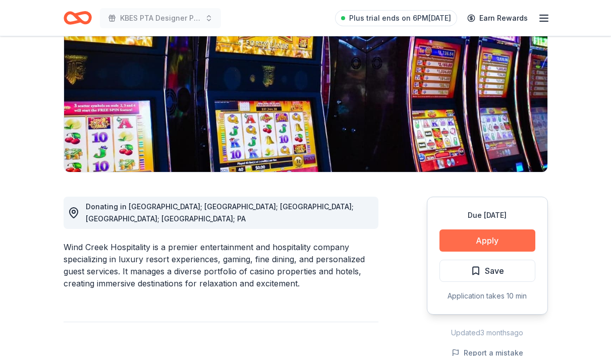
click at [468, 242] on button "Apply" at bounding box center [488, 241] width 96 height 22
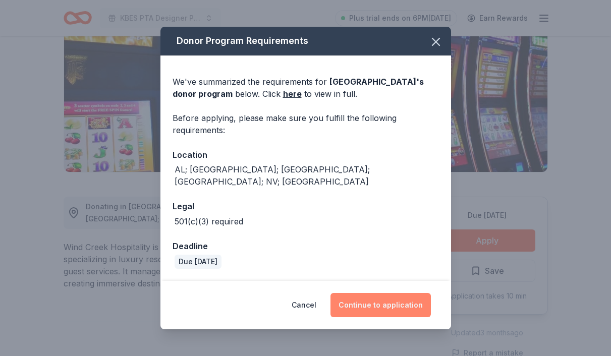
click at [384, 302] on button "Continue to application" at bounding box center [381, 305] width 100 height 24
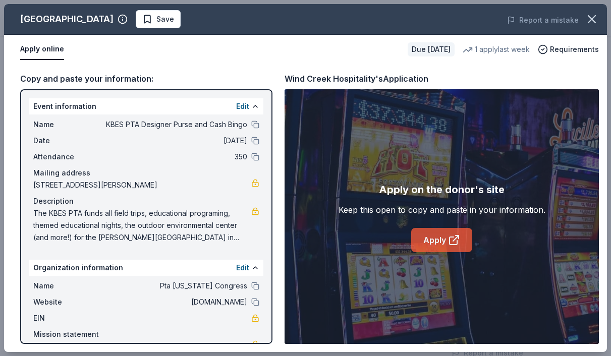
click at [441, 239] on link "Apply" at bounding box center [441, 240] width 61 height 24
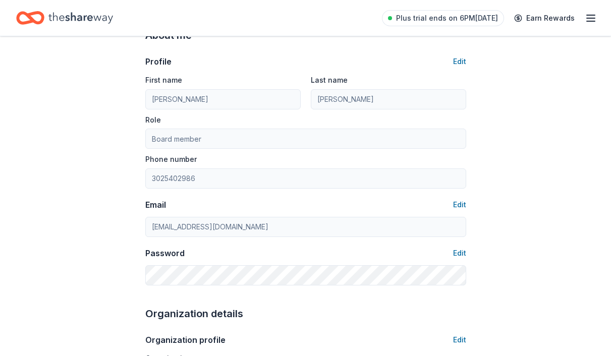
scroll to position [56, 0]
